Goal: Information Seeking & Learning: Find specific fact

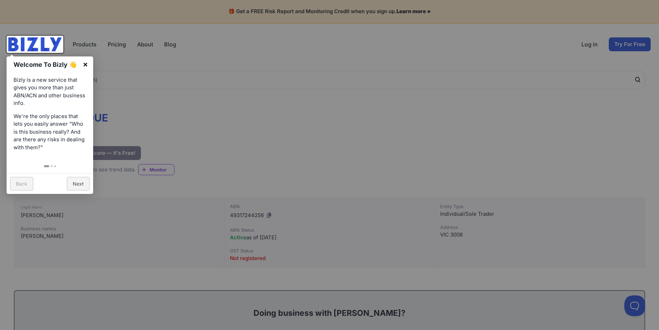
click at [86, 64] on link "×" at bounding box center [86, 64] width 16 height 16
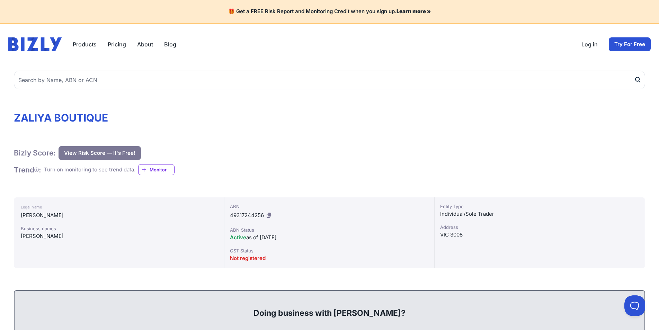
drag, startPoint x: 83, startPoint y: 214, endPoint x: 20, endPoint y: 212, distance: 62.7
click at [20, 212] on div "Legal Name [PERSON_NAME] Business names [PERSON_NAME]" at bounding box center [119, 232] width 211 height 71
copy div "[PERSON_NAME]"
click at [56, 244] on div "Legal Name [PERSON_NAME] Business names [PERSON_NAME]" at bounding box center [119, 232] width 211 height 71
drag, startPoint x: 29, startPoint y: 226, endPoint x: 66, endPoint y: 229, distance: 36.9
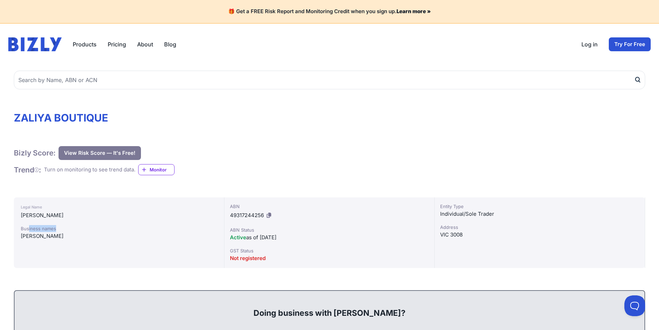
click at [66, 229] on div "Business names" at bounding box center [119, 228] width 196 height 7
drag, startPoint x: 42, startPoint y: 239, endPoint x: 88, endPoint y: 239, distance: 46.1
click at [88, 239] on div "[PERSON_NAME]" at bounding box center [119, 236] width 196 height 8
click at [107, 254] on div "Legal Name [PERSON_NAME] Business names [PERSON_NAME]" at bounding box center [119, 232] width 211 height 71
click at [268, 259] on div "Not registered" at bounding box center [329, 258] width 199 height 8
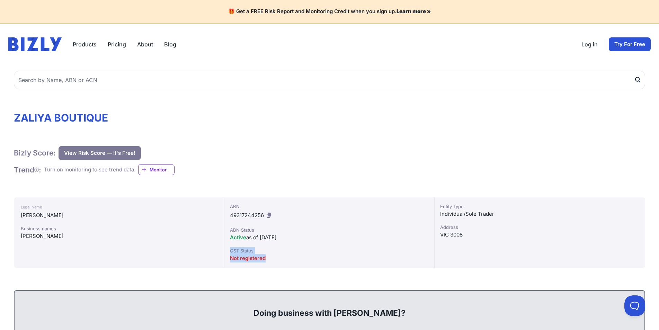
drag, startPoint x: 275, startPoint y: 258, endPoint x: 226, endPoint y: 244, distance: 51.6
click at [226, 244] on div "ABN 49317244256 ABN Status Active as of [DATE] GST Status Not registered" at bounding box center [329, 232] width 211 height 71
click at [340, 254] on div "GST Status" at bounding box center [329, 250] width 199 height 7
click at [300, 251] on div "GST Status" at bounding box center [329, 250] width 199 height 7
click at [287, 255] on div "Not registered" at bounding box center [329, 258] width 199 height 8
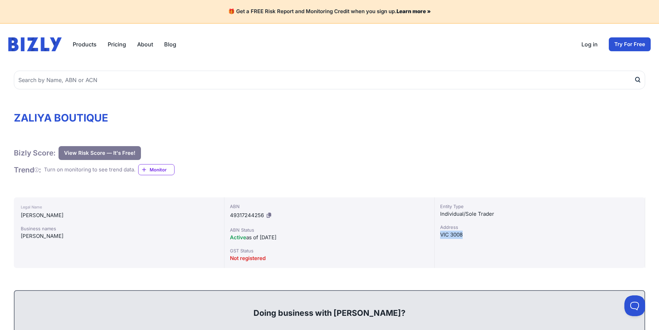
drag, startPoint x: 474, startPoint y: 237, endPoint x: 438, endPoint y: 236, distance: 36.7
click at [438, 236] on div "Entity Type Individual/Sole Trader [GEOGRAPHIC_DATA]" at bounding box center [540, 232] width 211 height 71
click at [465, 229] on div "Address" at bounding box center [539, 227] width 199 height 7
drag, startPoint x: 466, startPoint y: 237, endPoint x: 437, endPoint y: 234, distance: 29.9
click at [437, 234] on div "Entity Type Individual/Sole Trader [GEOGRAPHIC_DATA]" at bounding box center [540, 232] width 211 height 71
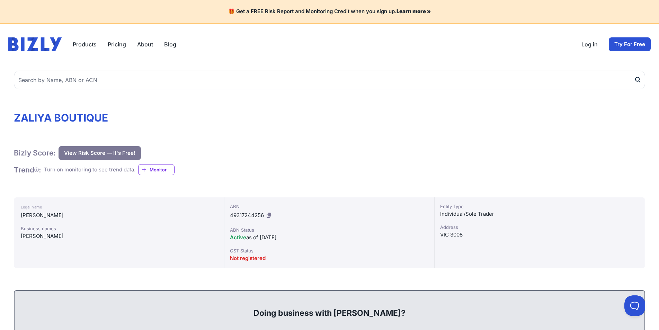
click at [293, 251] on div "GST Status" at bounding box center [329, 250] width 199 height 7
drag, startPoint x: 91, startPoint y: 245, endPoint x: 29, endPoint y: 129, distance: 131.9
click at [90, 245] on div "Legal Name [PERSON_NAME] Business names [PERSON_NAME]" at bounding box center [119, 232] width 211 height 71
drag, startPoint x: 28, startPoint y: 118, endPoint x: 130, endPoint y: 121, distance: 102.2
click at [130, 121] on h1 "ZALIYA BOUTIQUE" at bounding box center [330, 118] width 632 height 12
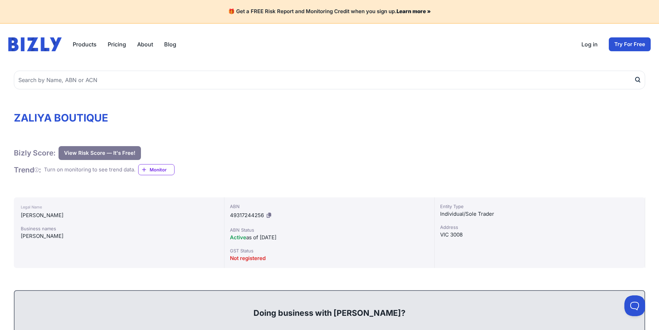
drag, startPoint x: 416, startPoint y: 172, endPoint x: 491, endPoint y: 242, distance: 102.2
click at [416, 172] on div "Bizly Score: View Risk Score — It's Free! View Risk Score — It's Free! Trend : …" at bounding box center [330, 160] width 632 height 29
drag, startPoint x: 477, startPoint y: 238, endPoint x: 444, endPoint y: 236, distance: 32.6
click at [435, 226] on div "Entity Type Individual/Sole Trader [GEOGRAPHIC_DATA]" at bounding box center [540, 232] width 211 height 71
click at [482, 242] on div "Entity Type Individual/Sole Trader [GEOGRAPHIC_DATA]" at bounding box center [540, 232] width 211 height 71
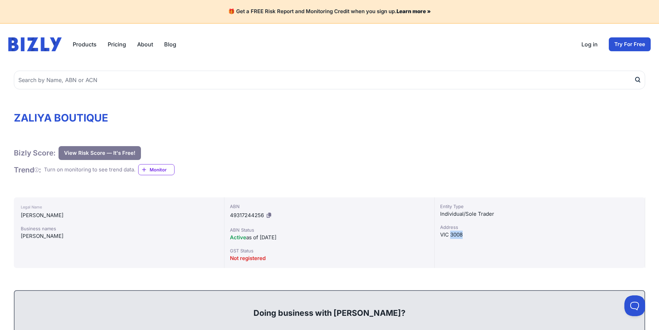
drag, startPoint x: 468, startPoint y: 234, endPoint x: 451, endPoint y: 234, distance: 17.0
click at [451, 234] on div "VIC 3008" at bounding box center [539, 235] width 199 height 8
